Goal: Check status: Check status

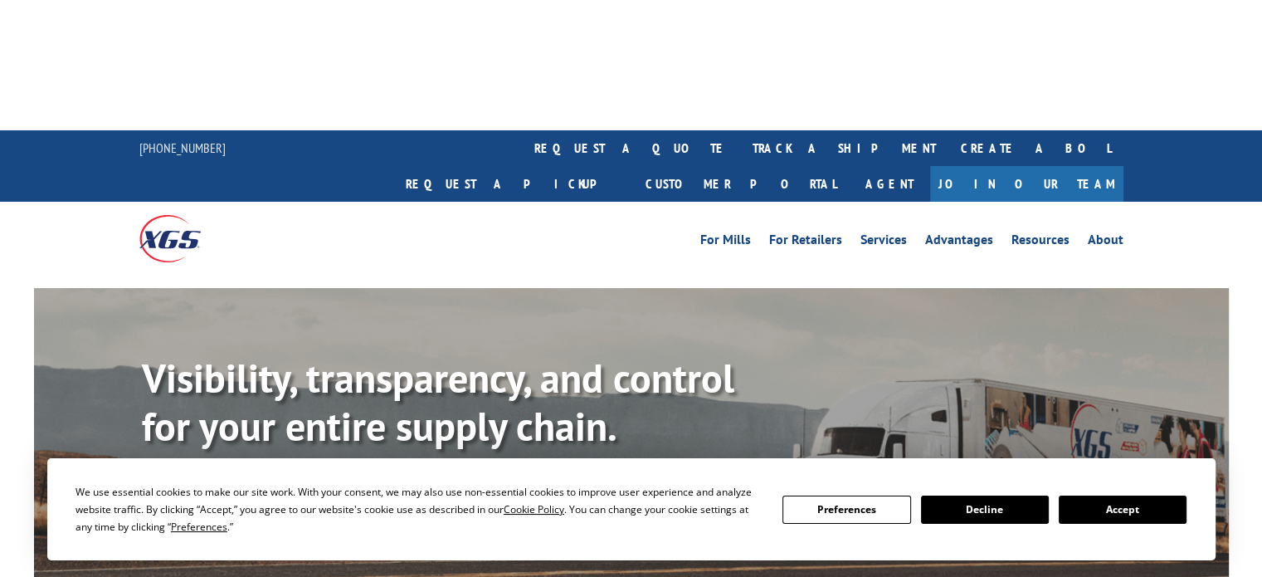
click at [230, 484] on link "Track shipment" at bounding box center [220, 501] width 156 height 35
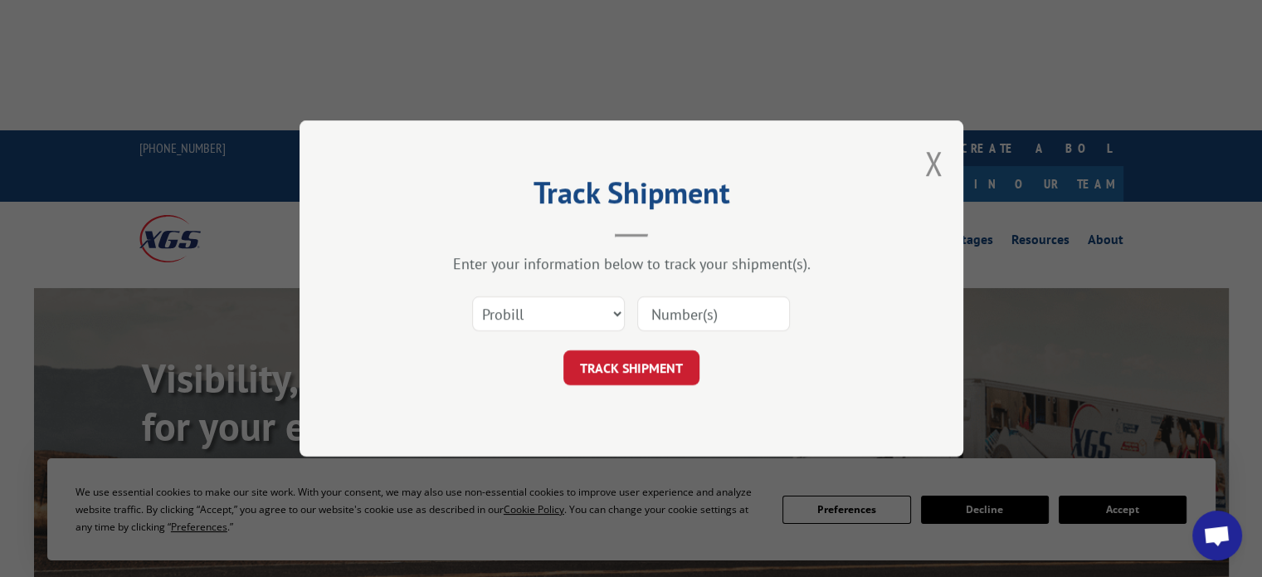
click at [677, 309] on input at bounding box center [713, 313] width 153 height 35
paste input "17687460"
type input "17687460"
click button "TRACK SHIPMENT" at bounding box center [631, 367] width 136 height 35
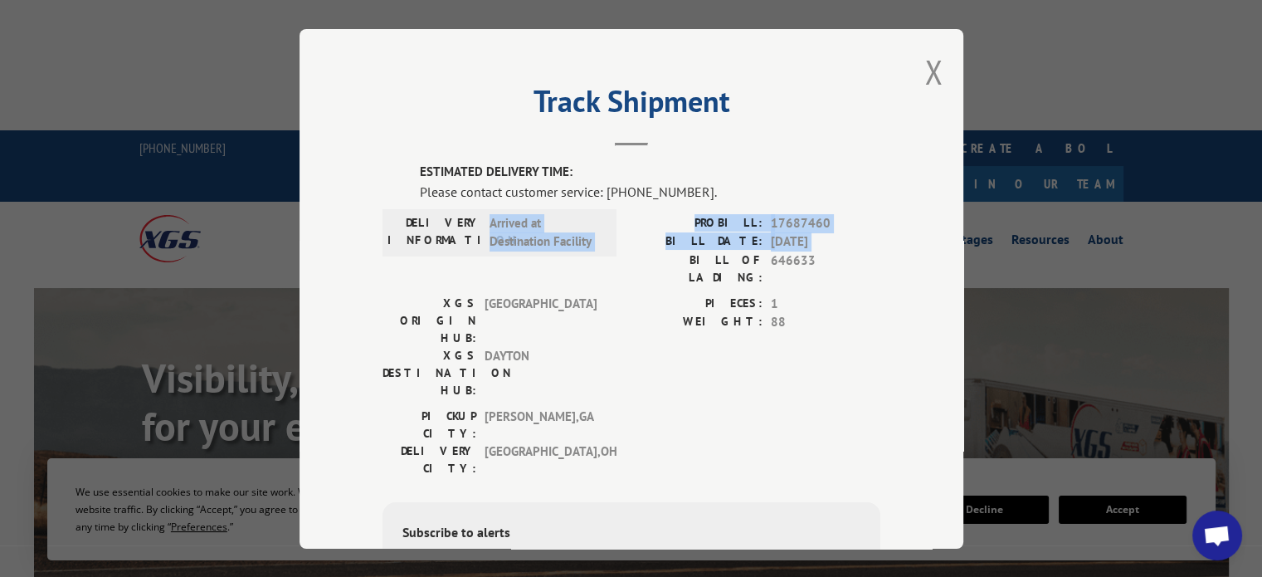
drag, startPoint x: 485, startPoint y: 223, endPoint x: 737, endPoint y: 273, distance: 257.1
click at [714, 277] on div "ESTIMATED DELIVERY TIME: Please contact customer service: [PHONE_NUMBER]. DELIV…" at bounding box center [631, 445] width 498 height 564
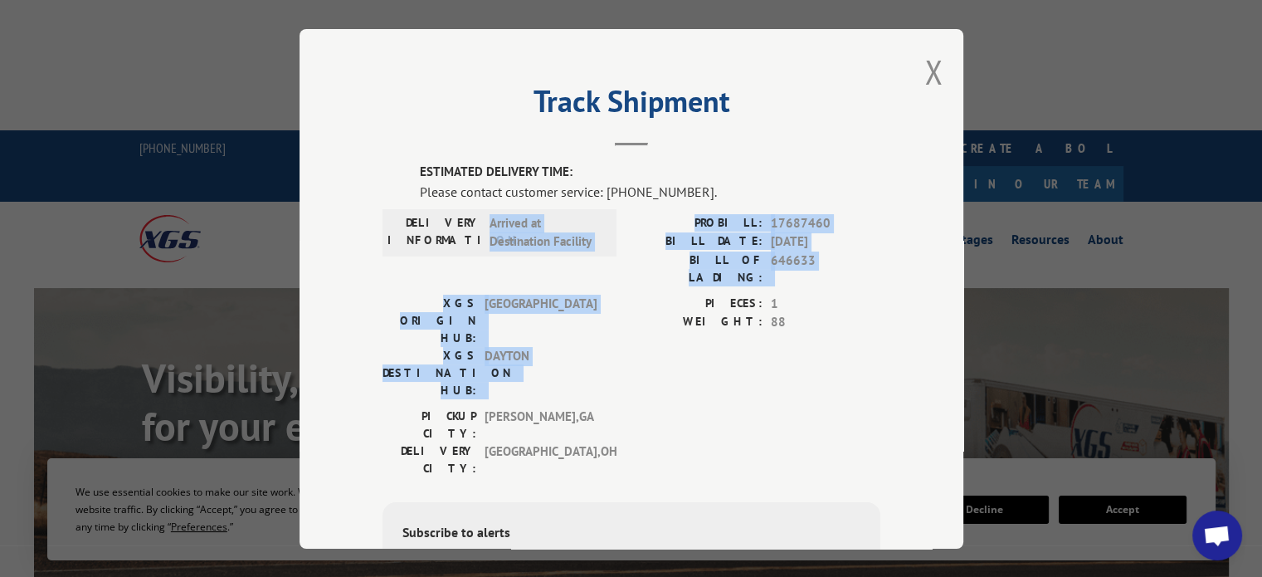
click at [793, 273] on div "PROBILL: 17687460 BILL DATE: [DATE] BILL OF LADING: 646633" at bounding box center [755, 253] width 249 height 80
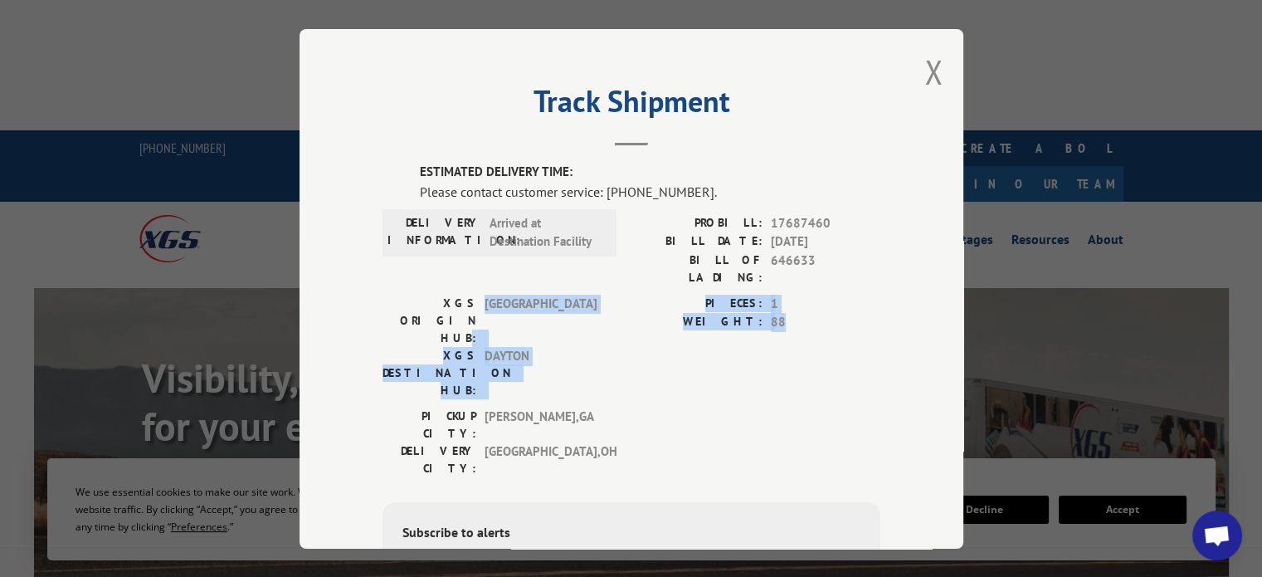
drag, startPoint x: 783, startPoint y: 301, endPoint x: 465, endPoint y: 281, distance: 319.2
click at [465, 294] on div "XGS ORIGIN HUB: TUNNEL HILL XGS DESTINATION HUB: [GEOGRAPHIC_DATA] PIECES: 1 WE…" at bounding box center [631, 350] width 498 height 113
click at [539, 346] on span "DAYTON" at bounding box center [541, 372] width 112 height 52
